Goal: Navigation & Orientation: Find specific page/section

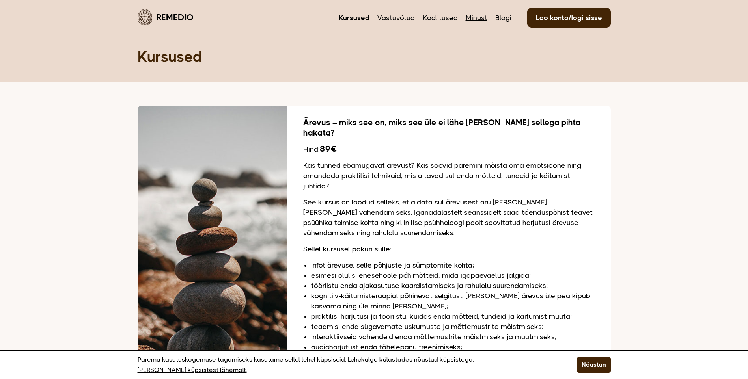
click at [476, 17] on link "Minust" at bounding box center [477, 18] width 22 height 10
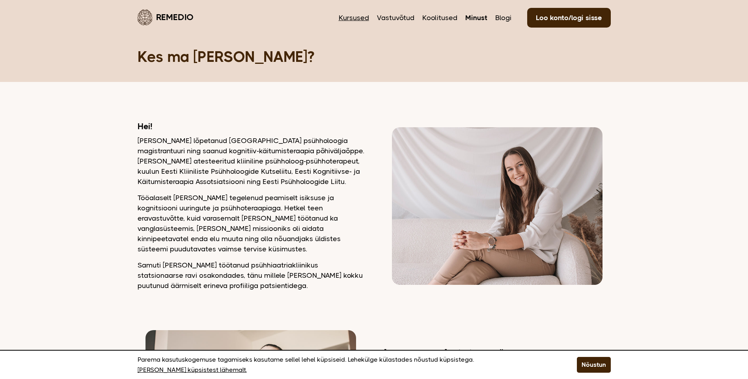
click at [361, 19] on link "Kursused" at bounding box center [354, 18] width 30 height 10
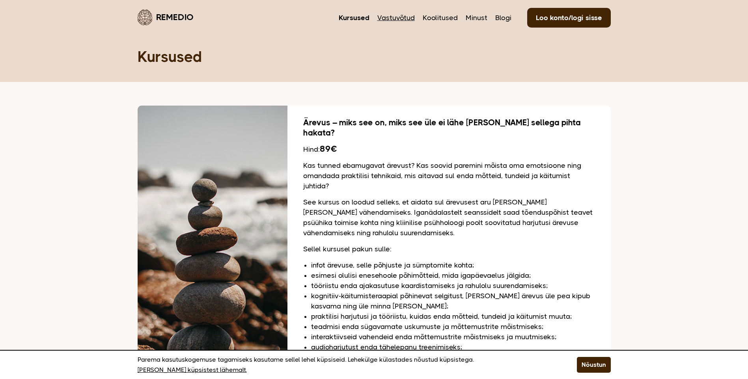
click at [404, 21] on link "Vastuvõtud" at bounding box center [396, 18] width 37 height 10
